Goal: Task Accomplishment & Management: Manage account settings

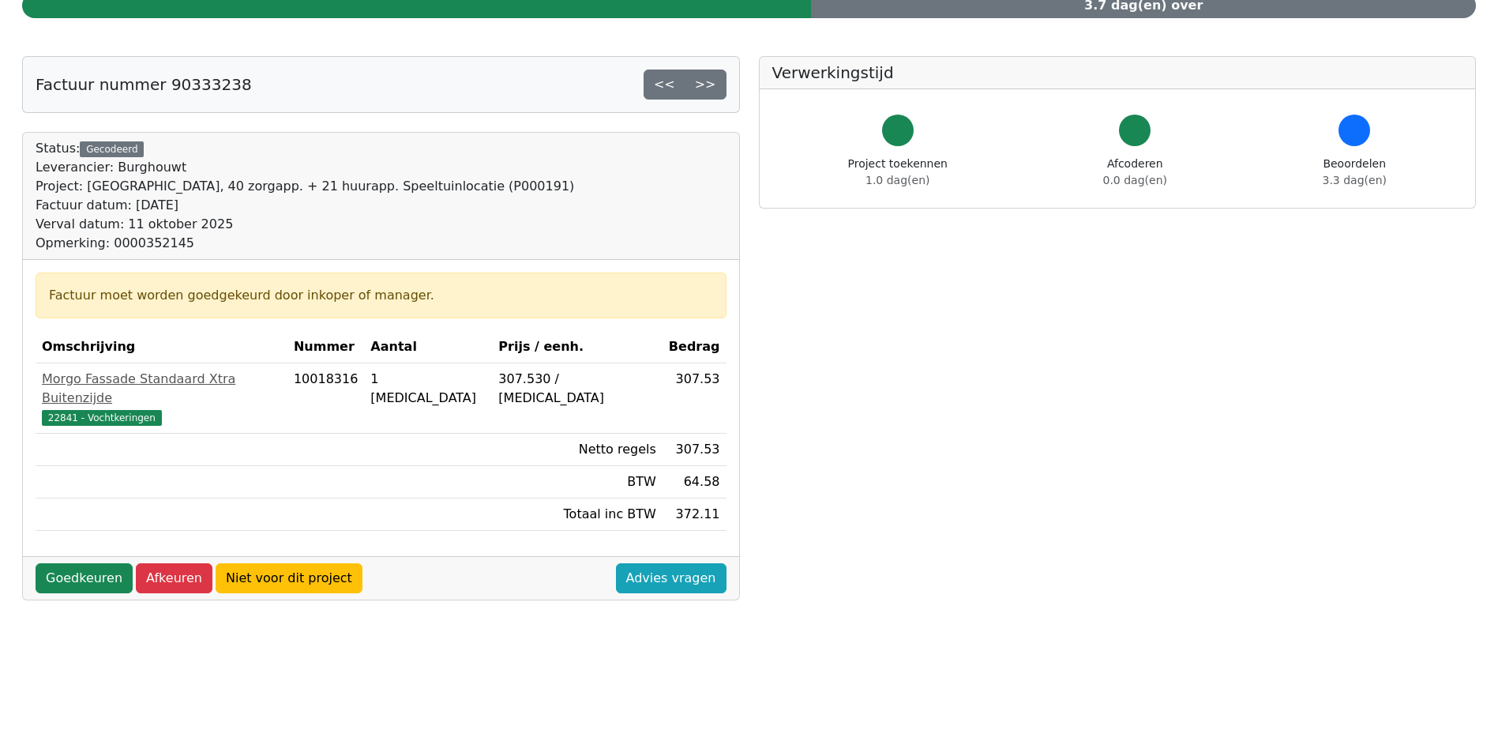
scroll to position [158, 0]
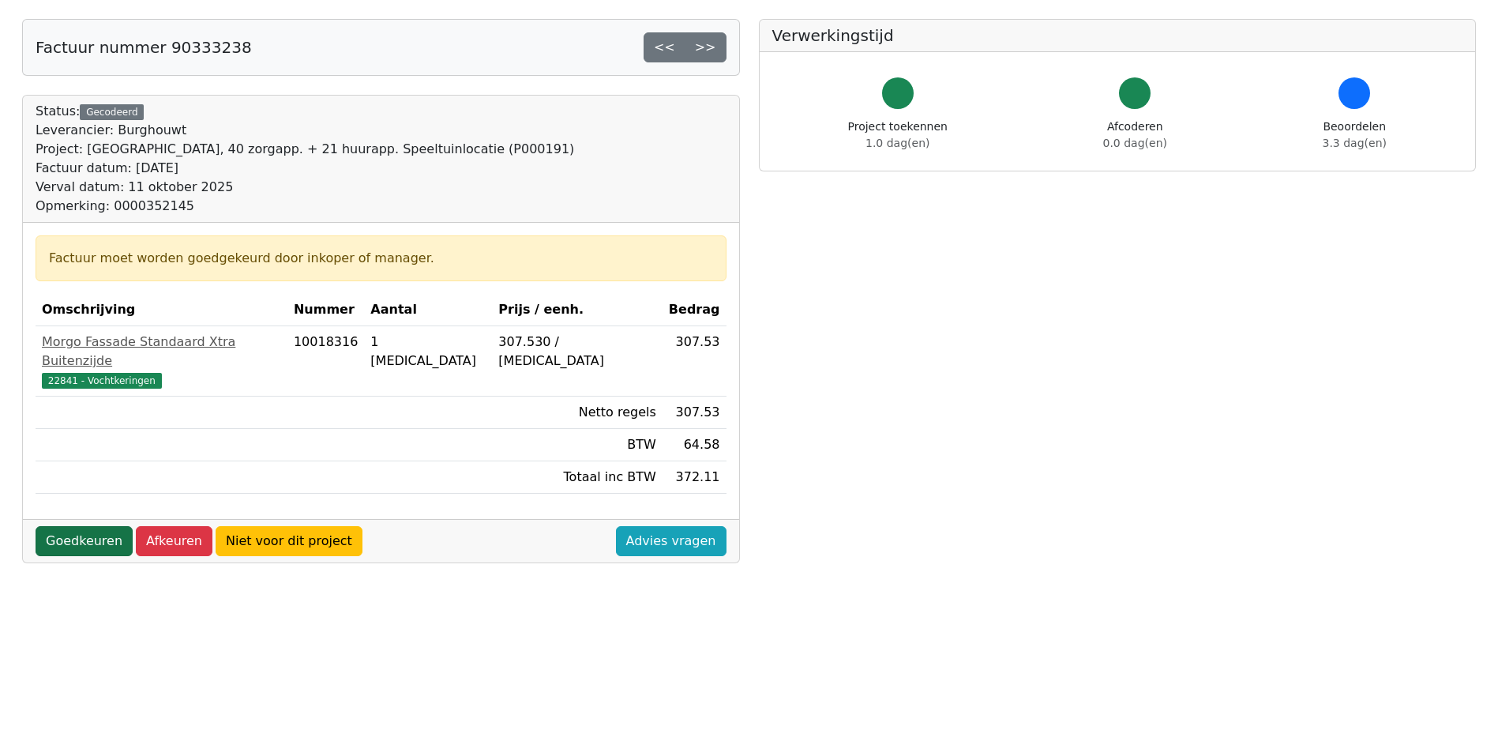
click at [100, 526] on link "Goedkeuren" at bounding box center [84, 541] width 97 height 30
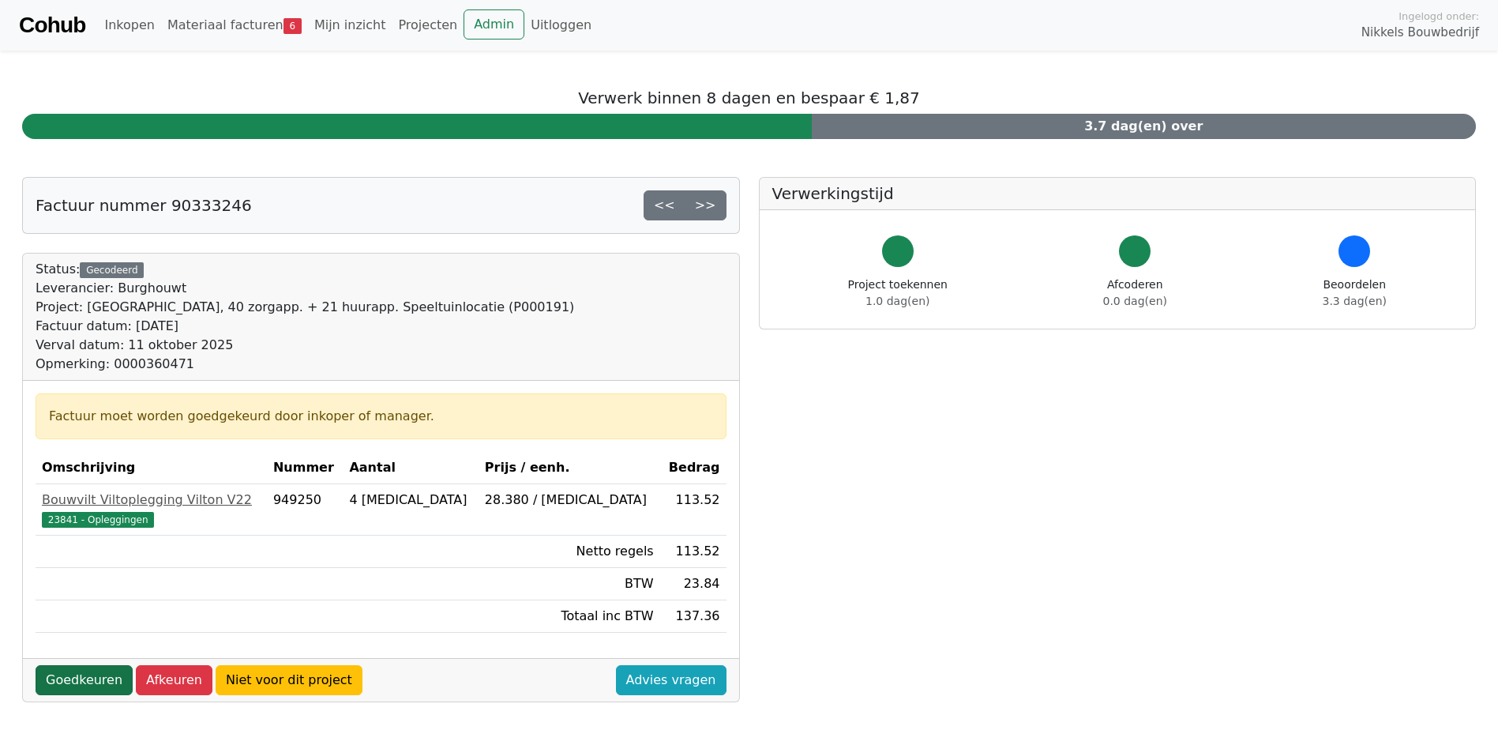
click at [81, 684] on link "Goedkeuren" at bounding box center [84, 680] width 97 height 30
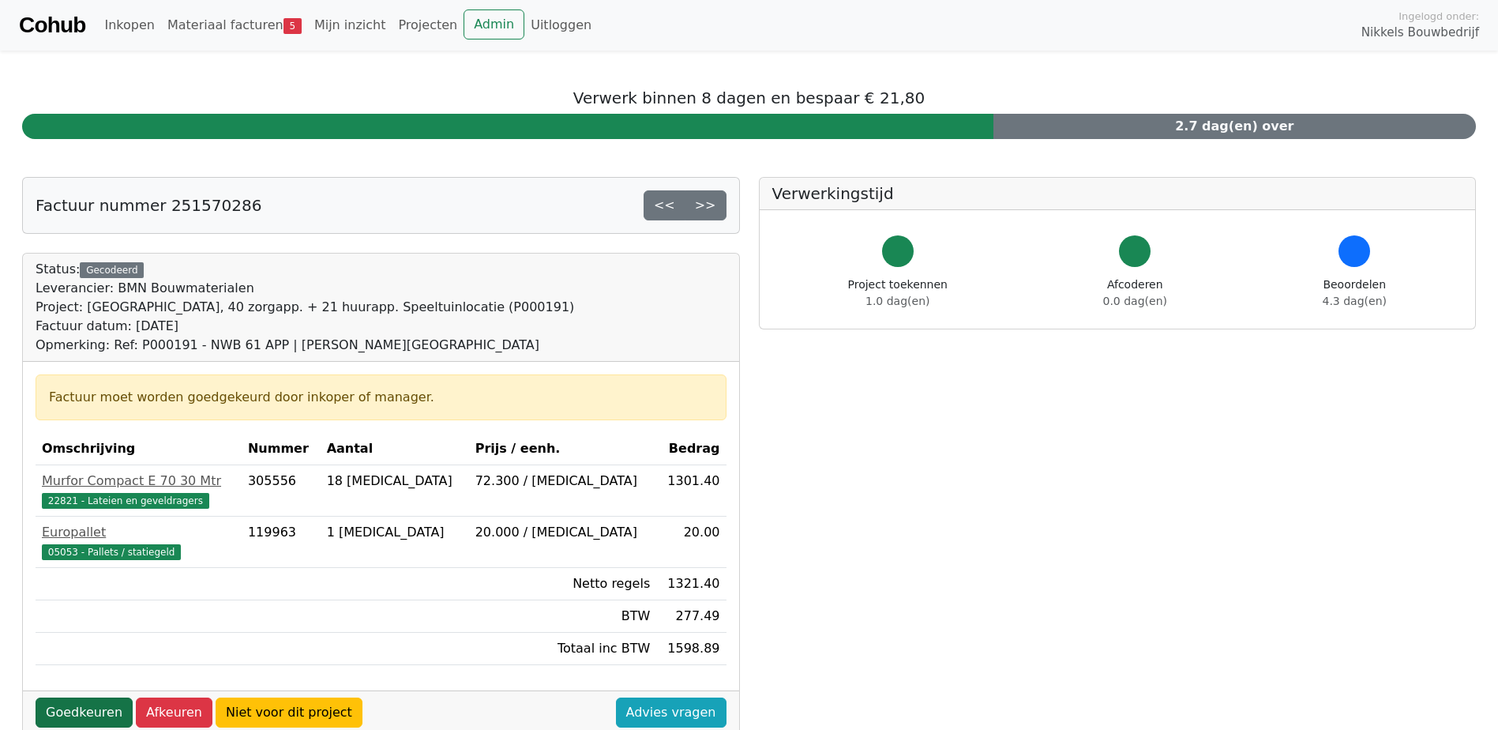
click at [81, 715] on link "Goedkeuren" at bounding box center [84, 712] width 97 height 30
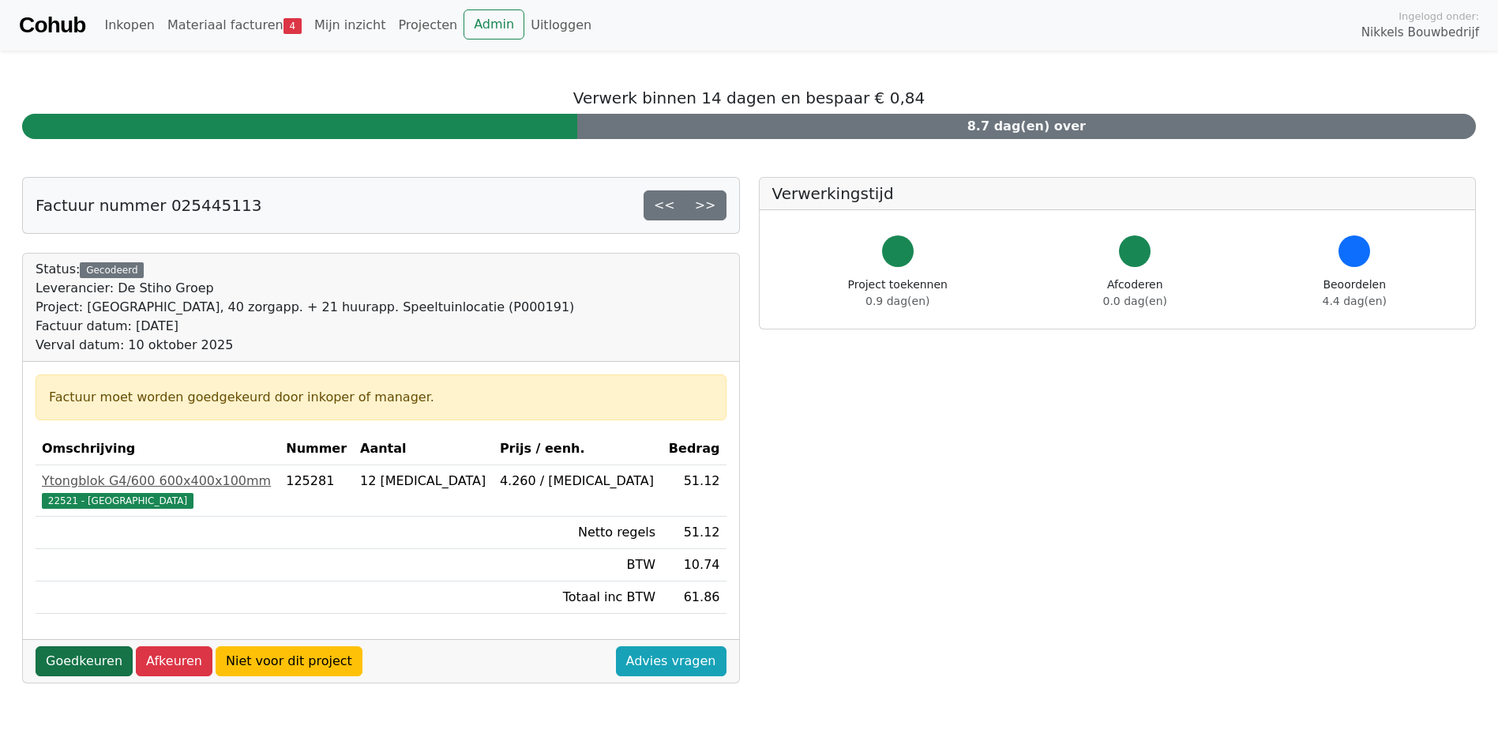
click at [84, 667] on link "Goedkeuren" at bounding box center [84, 661] width 97 height 30
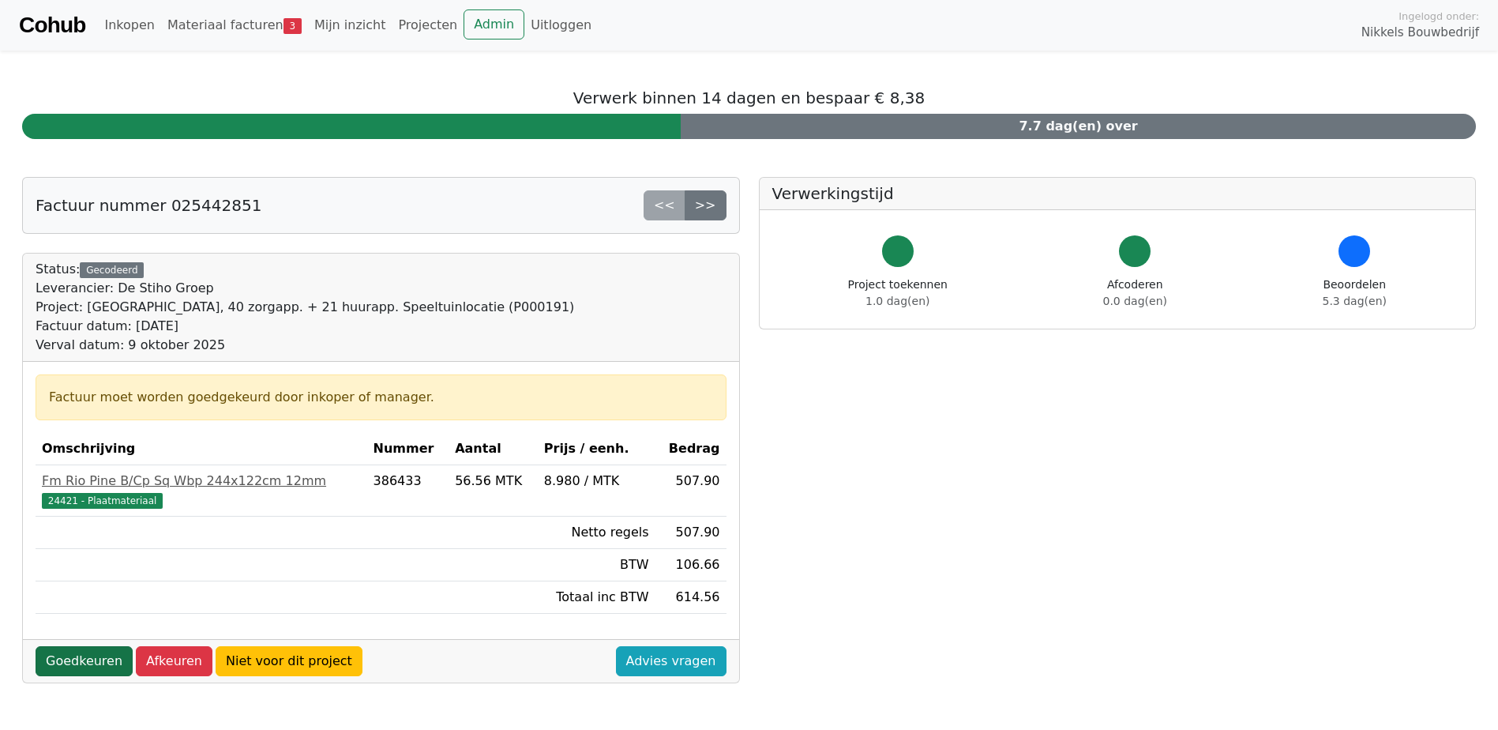
click at [75, 667] on link "Goedkeuren" at bounding box center [84, 661] width 97 height 30
